Goal: Information Seeking & Learning: Learn about a topic

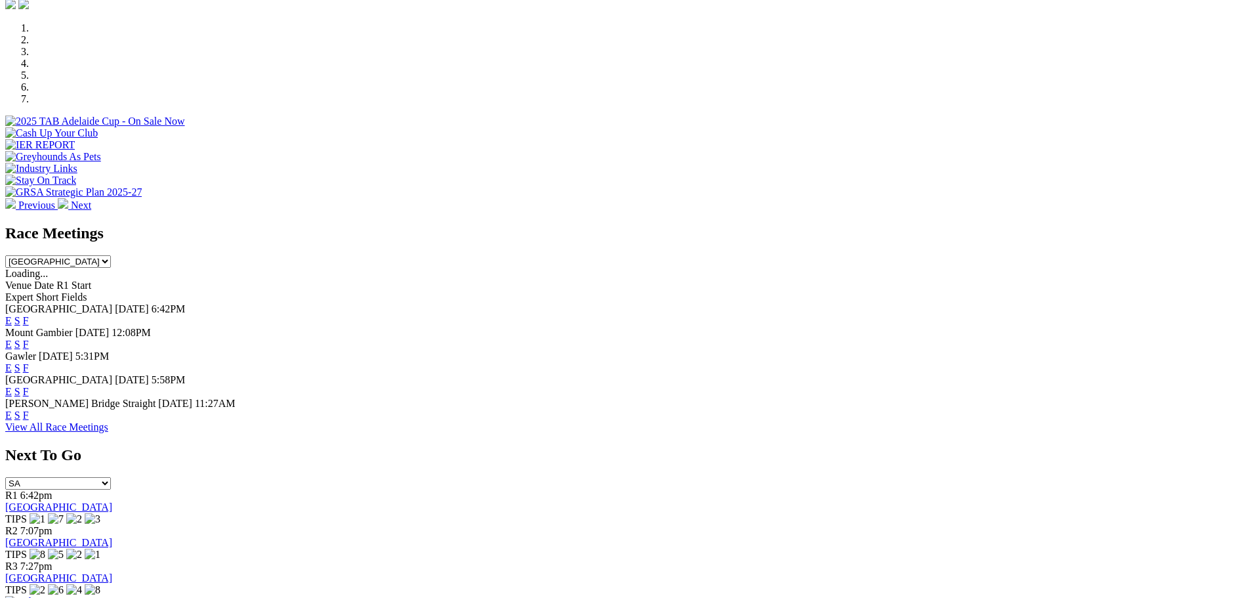
scroll to position [394, 0]
click at [112, 302] on span "Angle Park" at bounding box center [58, 307] width 107 height 11
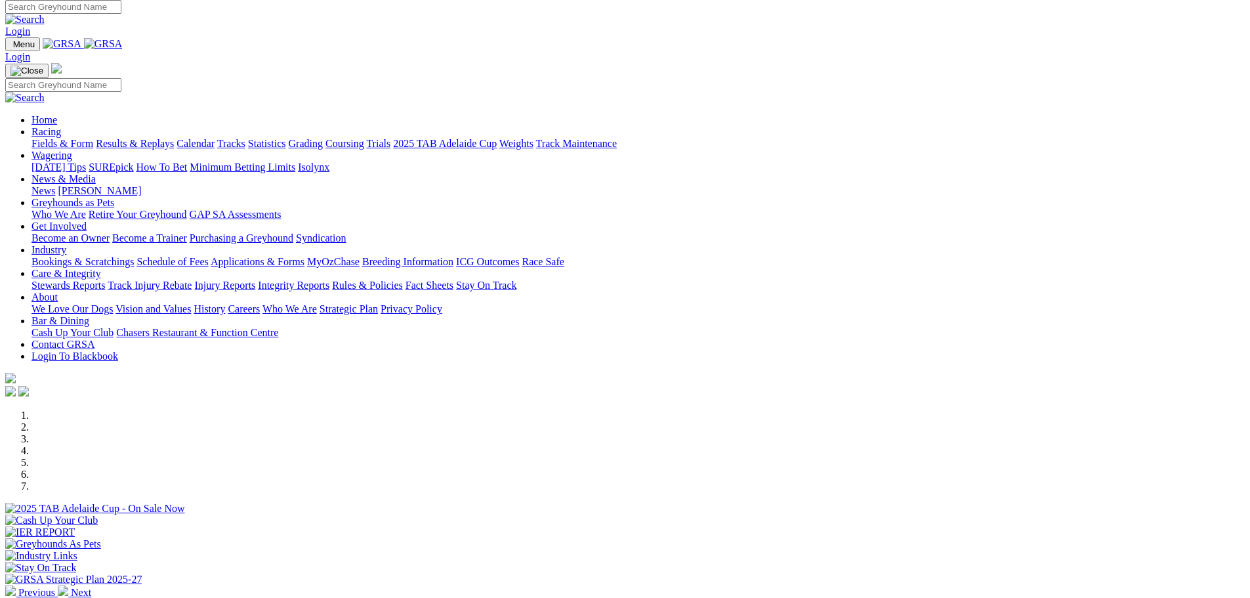
scroll to position [0, 0]
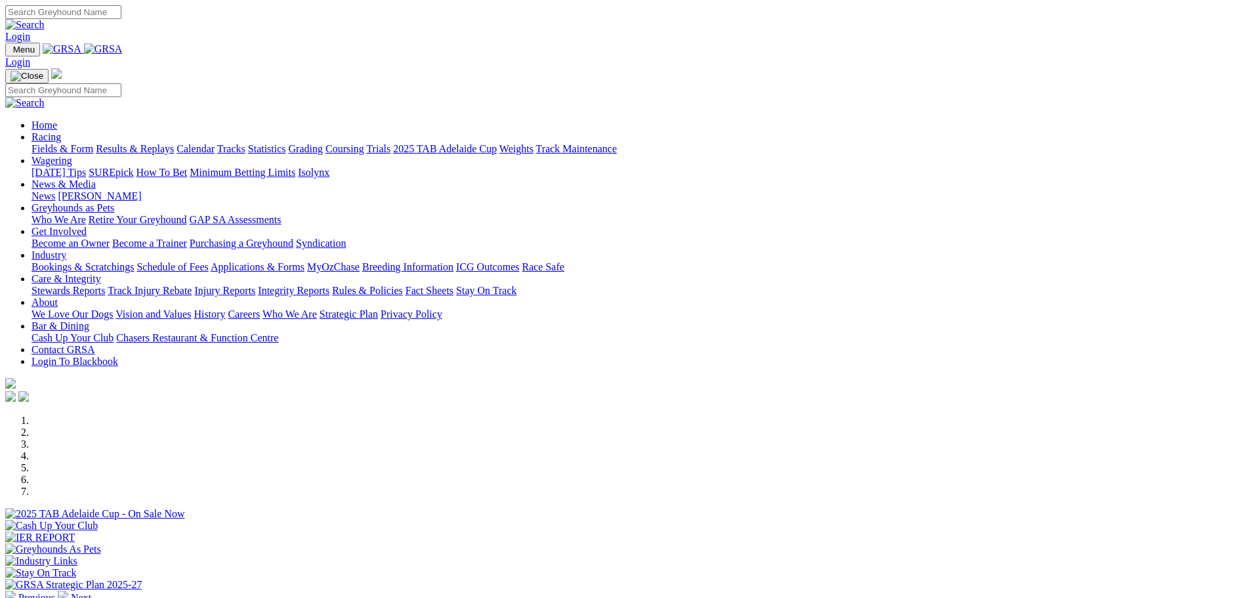
click at [61, 131] on link "Racing" at bounding box center [46, 136] width 30 height 11
click at [497, 143] on link "2025 TAB Adelaide Cup" at bounding box center [445, 148] width 104 height 11
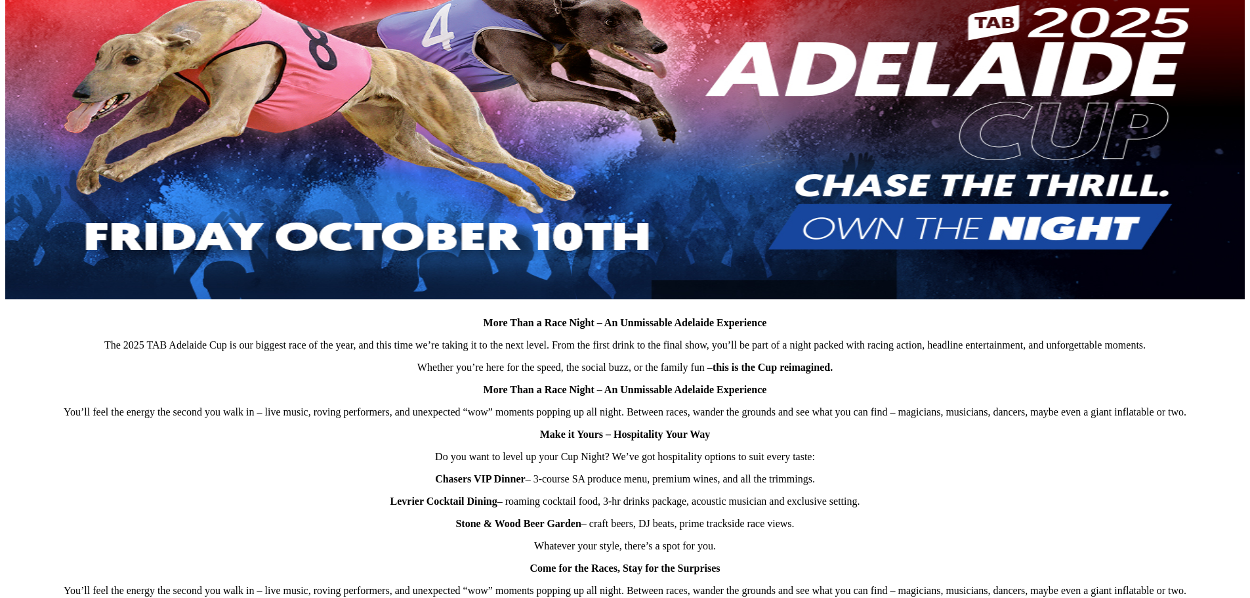
scroll to position [919, 0]
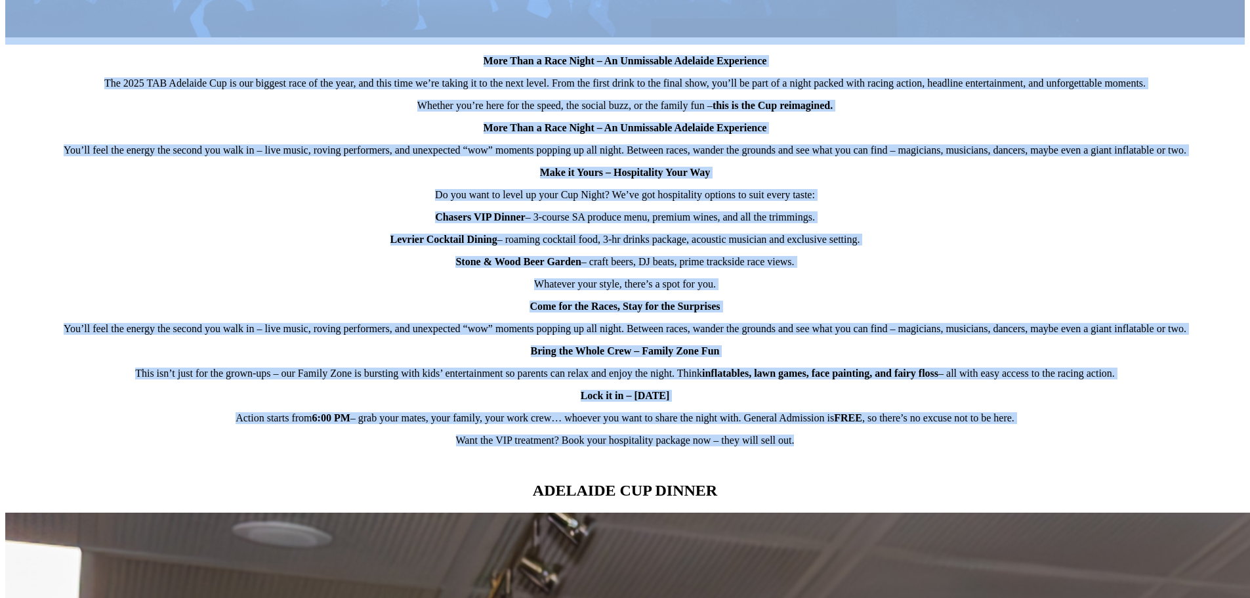
scroll to position [326, 0]
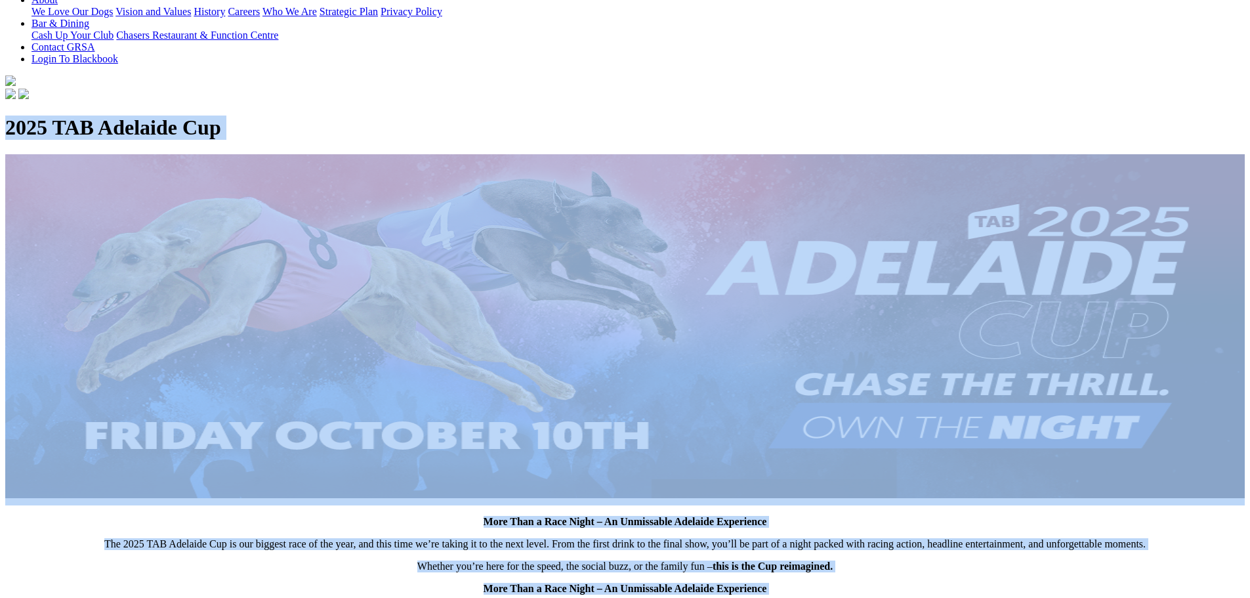
drag, startPoint x: 803, startPoint y: 380, endPoint x: 242, endPoint y: 165, distance: 600.6
copy body "0465 LOR Ipsumdol Sit Amet Cons a Elit Seddo – Ei Temporinci Utlabore Etdolorem…"
